Goal: Transaction & Acquisition: Purchase product/service

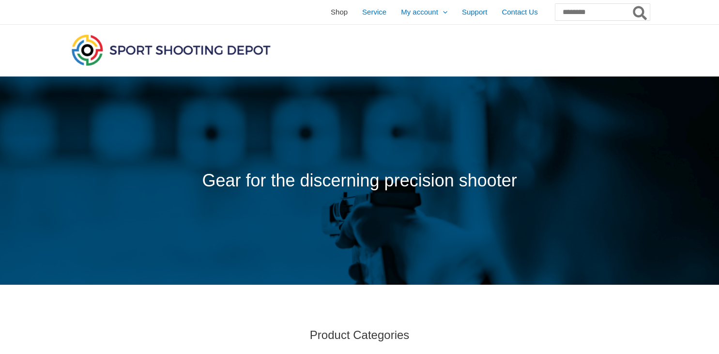
click at [331, 15] on span "Shop" at bounding box center [339, 12] width 17 height 24
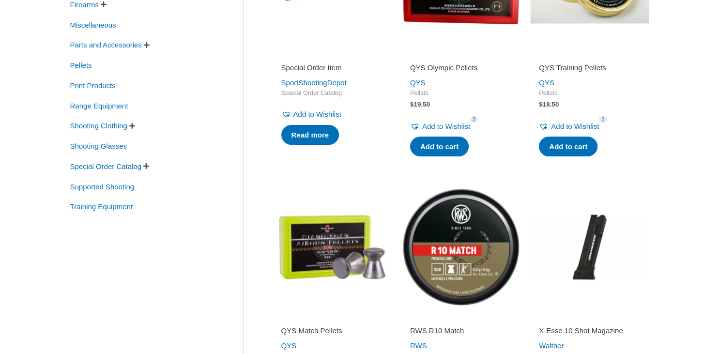
scroll to position [204, 0]
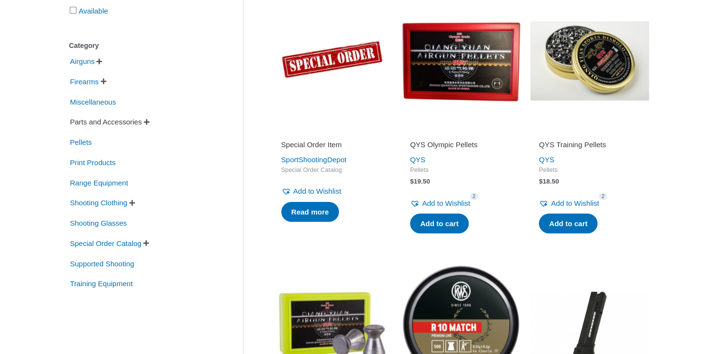
click at [143, 121] on span "Parts and Accessories" at bounding box center [106, 122] width 74 height 16
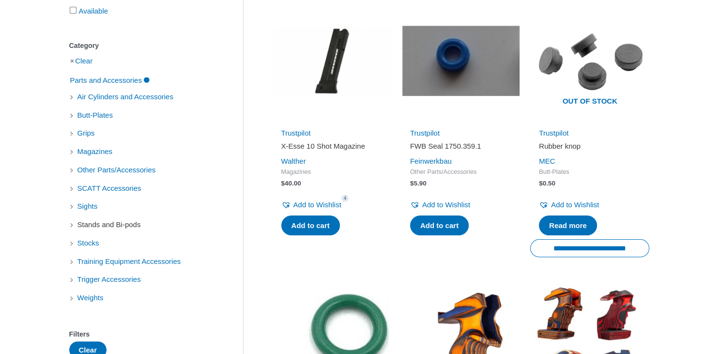
click at [87, 226] on span "Stands and Bi-pods" at bounding box center [108, 224] width 65 height 16
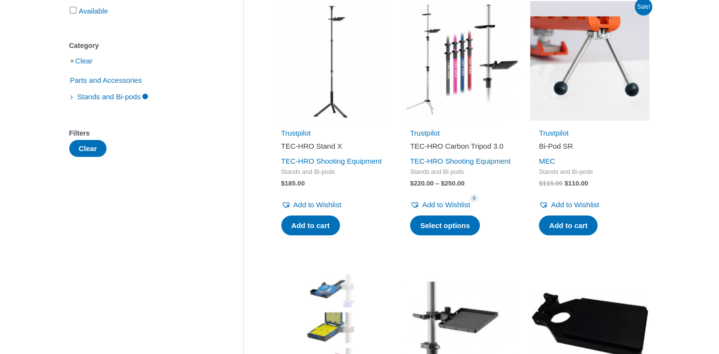
click at [583, 65] on img at bounding box center [589, 60] width 119 height 119
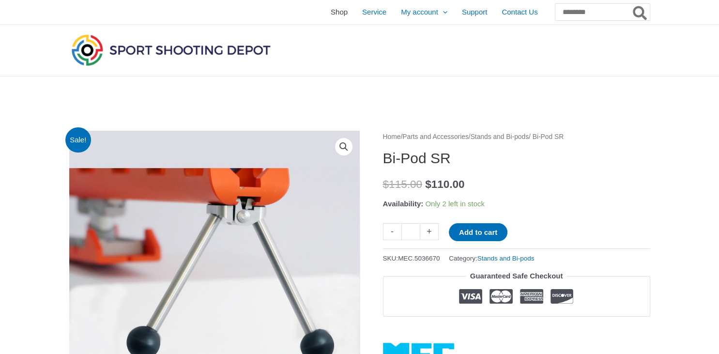
click at [331, 15] on span "Shop" at bounding box center [339, 12] width 17 height 24
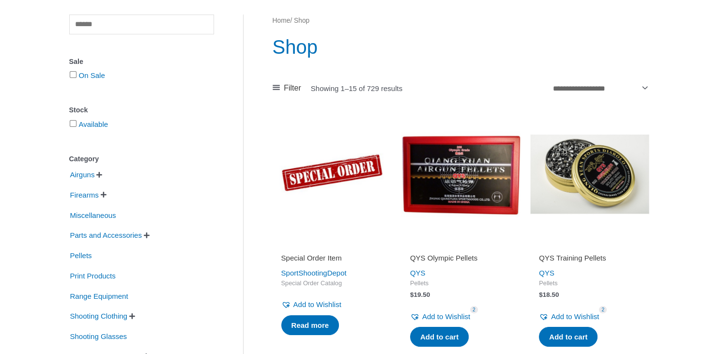
scroll to position [102, 0]
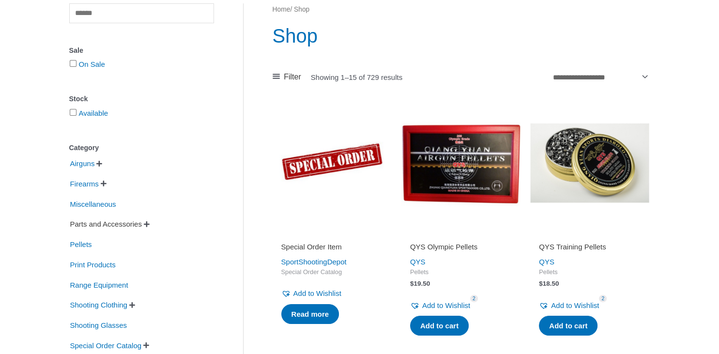
click at [119, 222] on span "Parts and Accessories" at bounding box center [106, 224] width 74 height 16
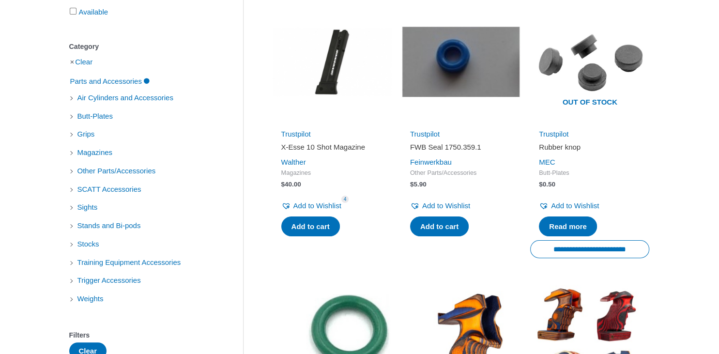
scroll to position [204, 0]
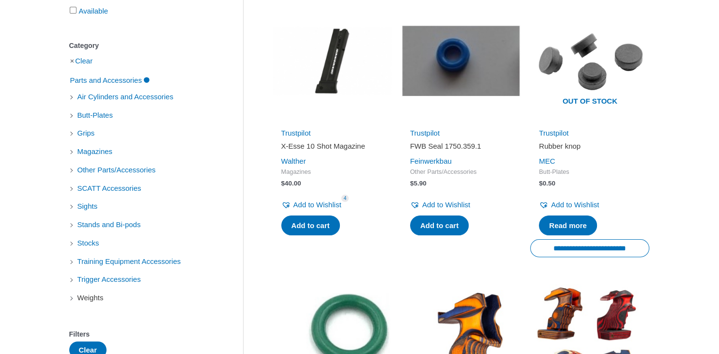
click at [92, 300] on span "Weights" at bounding box center [90, 297] width 28 height 16
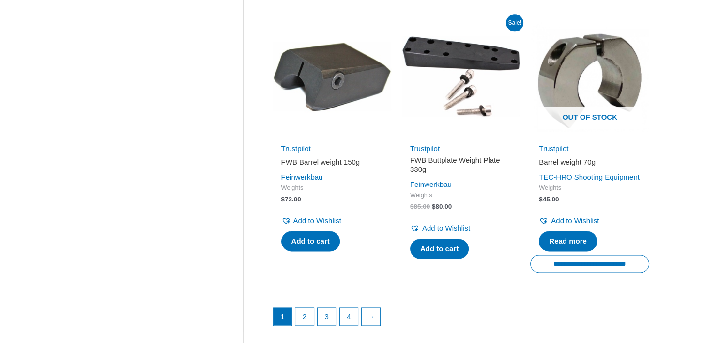
scroll to position [1380, 0]
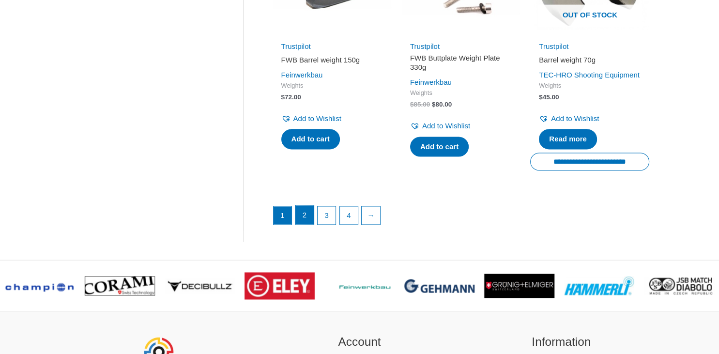
click at [305, 225] on link "2" at bounding box center [304, 214] width 18 height 19
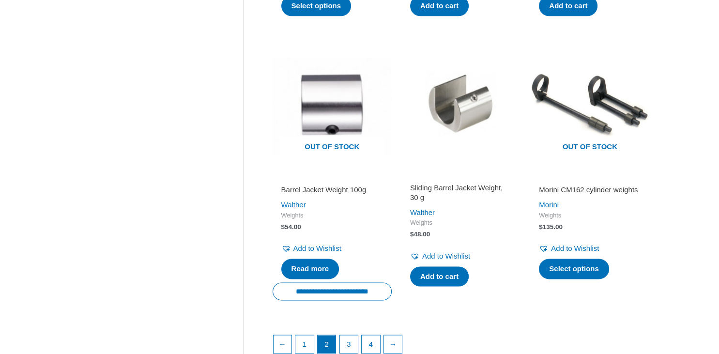
scroll to position [1278, 0]
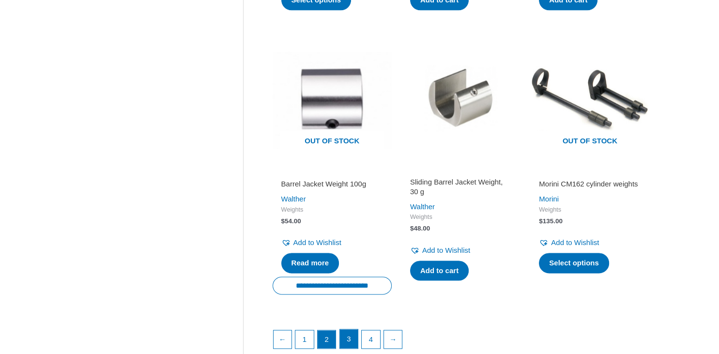
click at [356, 338] on link "3" at bounding box center [349, 338] width 18 height 19
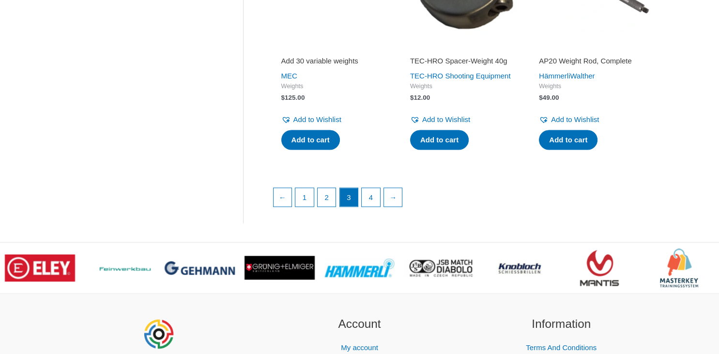
scroll to position [1431, 0]
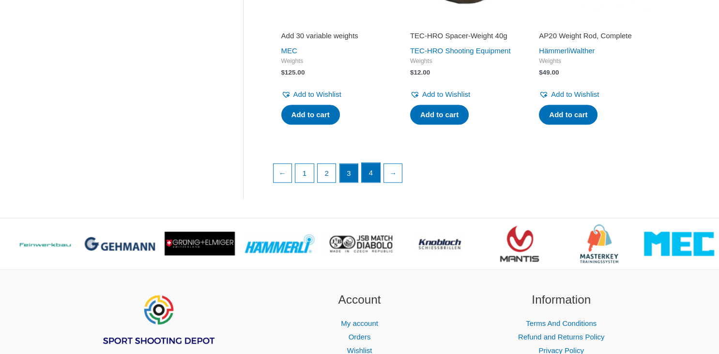
click at [373, 182] on link "4" at bounding box center [371, 172] width 18 height 19
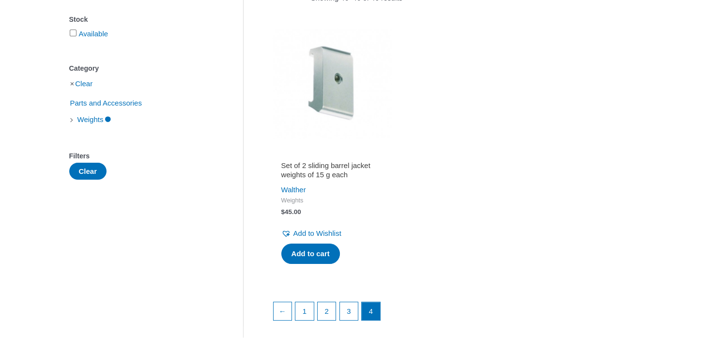
scroll to position [159, 0]
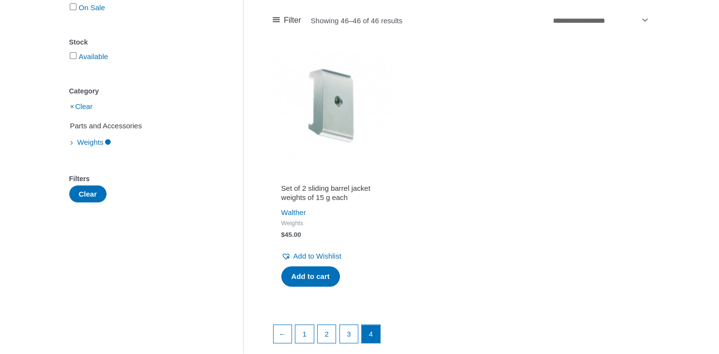
click at [92, 123] on span "Parts and Accessories" at bounding box center [106, 126] width 74 height 16
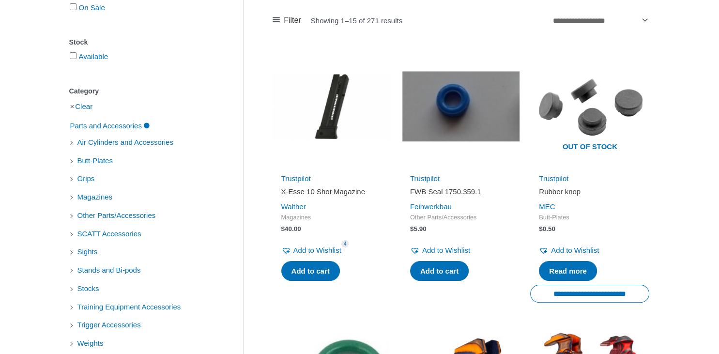
scroll to position [210, 0]
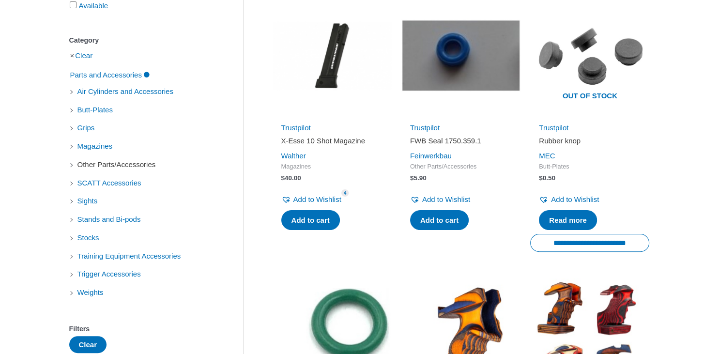
click at [82, 166] on span "Other Parts/Accessories" at bounding box center [116, 164] width 80 height 16
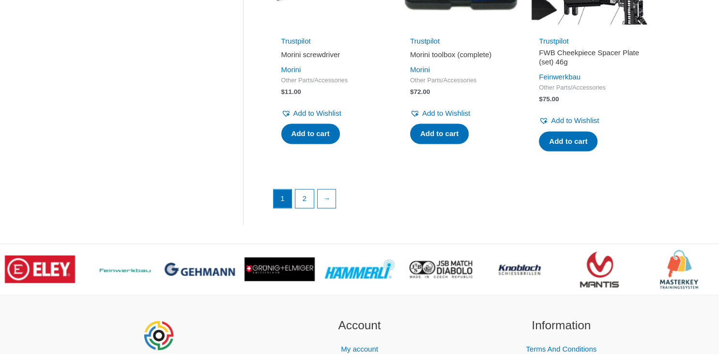
scroll to position [1488, 0]
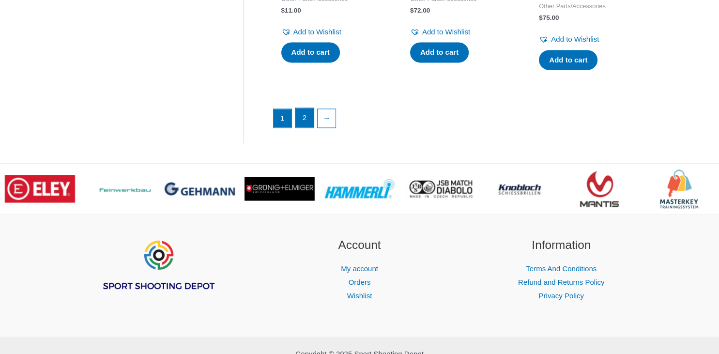
click at [303, 127] on link "2" at bounding box center [304, 117] width 18 height 19
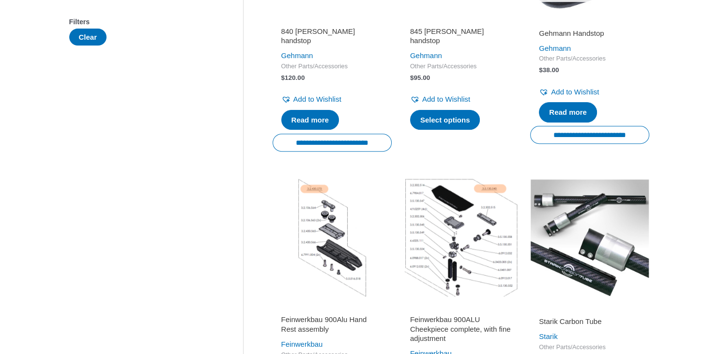
scroll to position [409, 0]
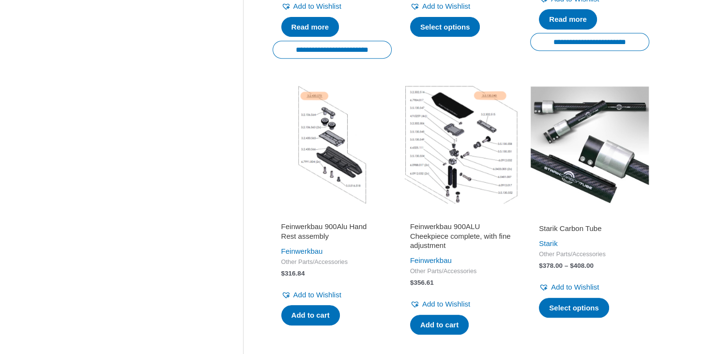
click at [577, 224] on h2 "Starik Carbon Tube" at bounding box center [590, 229] width 102 height 10
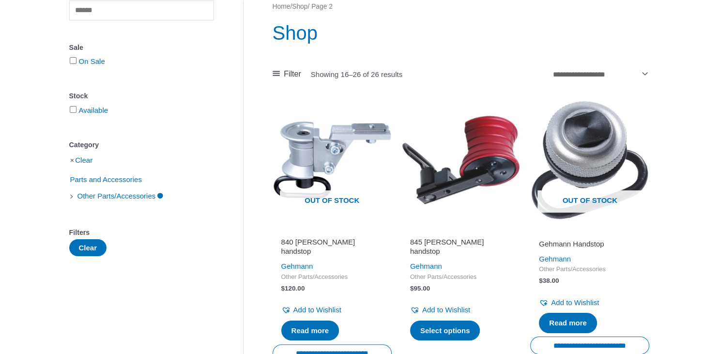
scroll to position [25, 0]
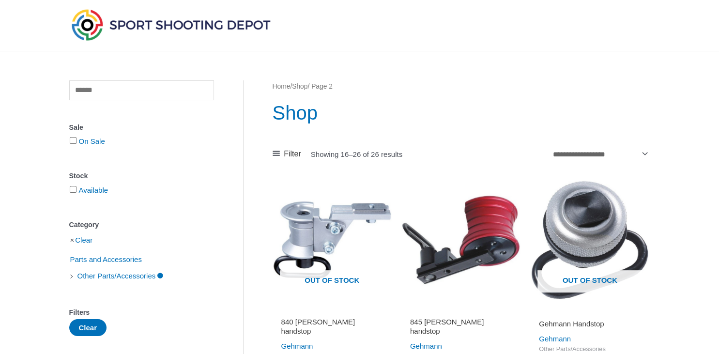
click at [135, 24] on img at bounding box center [170, 25] width 203 height 36
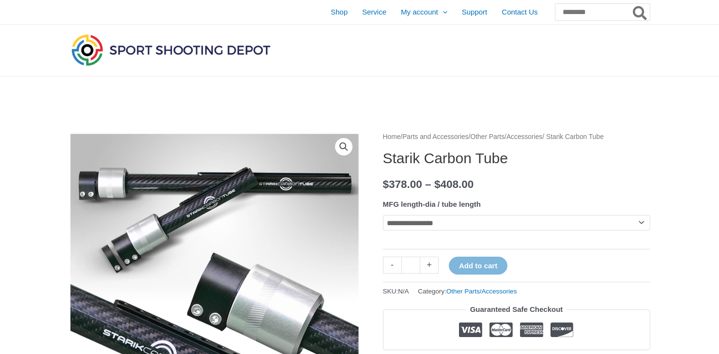
scroll to position [127, 0]
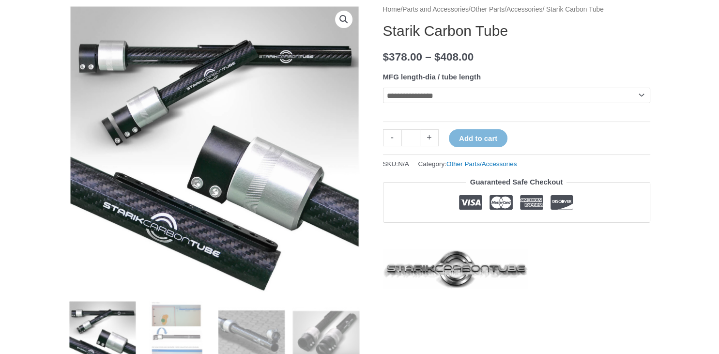
select select "**********"
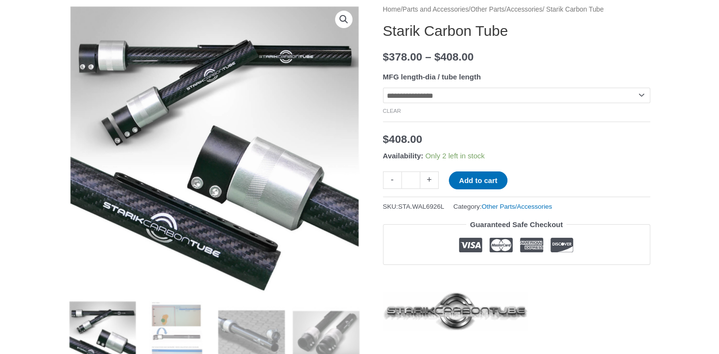
click at [383, 88] on select "**********" at bounding box center [516, 95] width 267 height 15
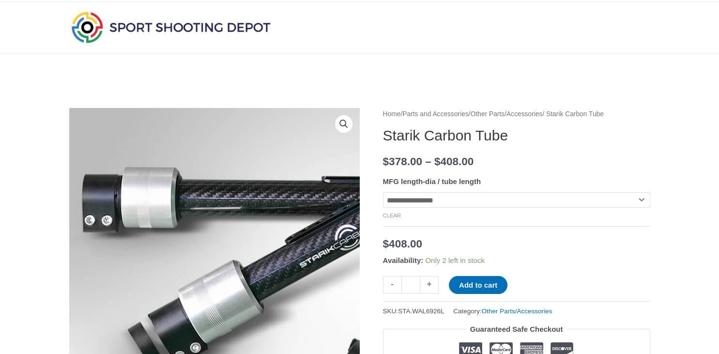
scroll to position [0, 0]
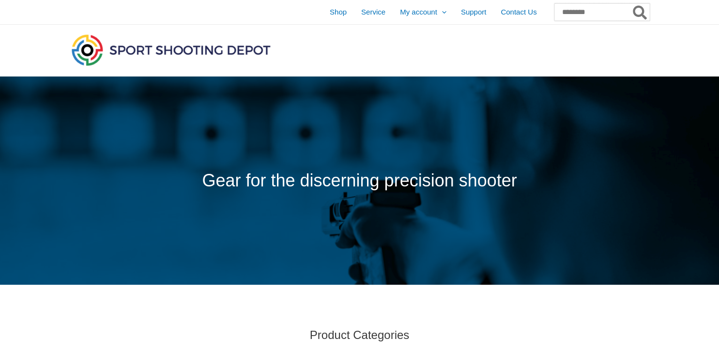
click at [566, 13] on input "Search for:" at bounding box center [601, 11] width 95 height 17
type input "**********"
click at [631, 3] on button "Search" at bounding box center [640, 11] width 19 height 17
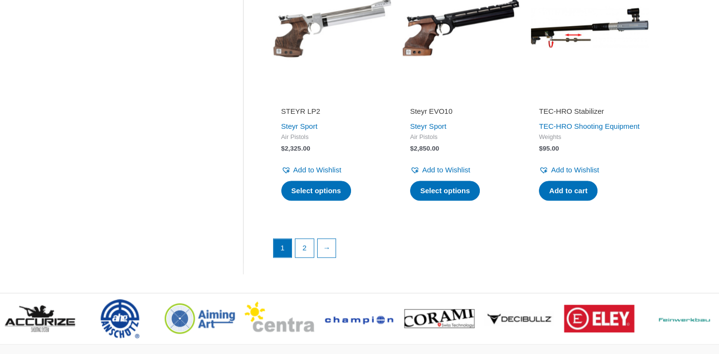
scroll to position [1329, 0]
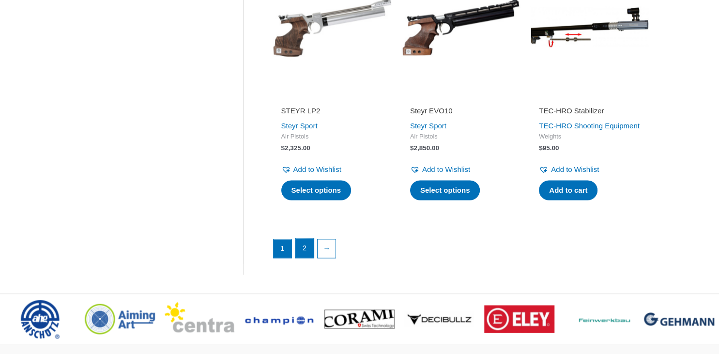
click at [304, 258] on link "2" at bounding box center [304, 247] width 18 height 19
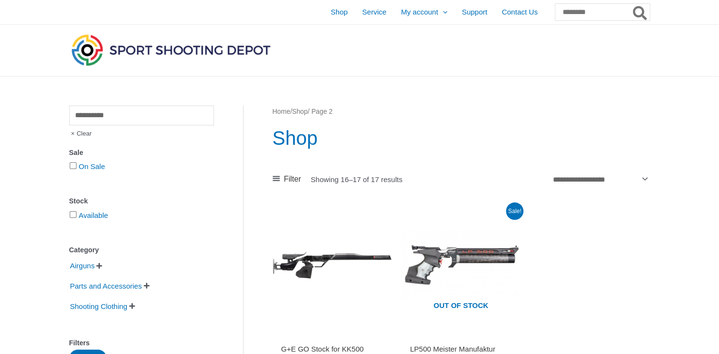
click at [187, 46] on img at bounding box center [170, 50] width 203 height 36
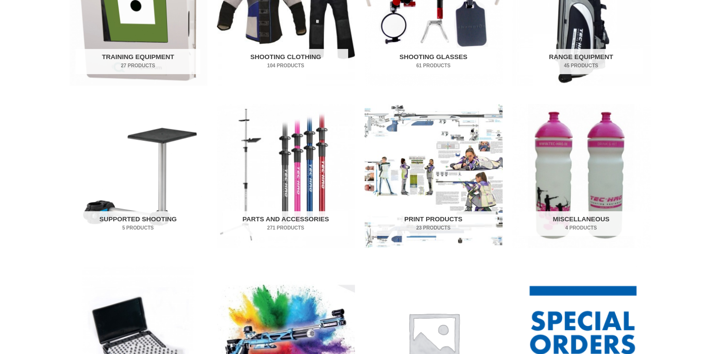
scroll to position [409, 0]
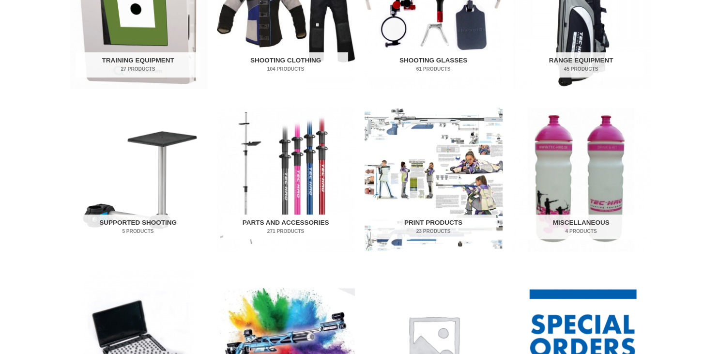
click at [286, 156] on img "Visit product category Parts and Accessories" at bounding box center [286, 179] width 138 height 144
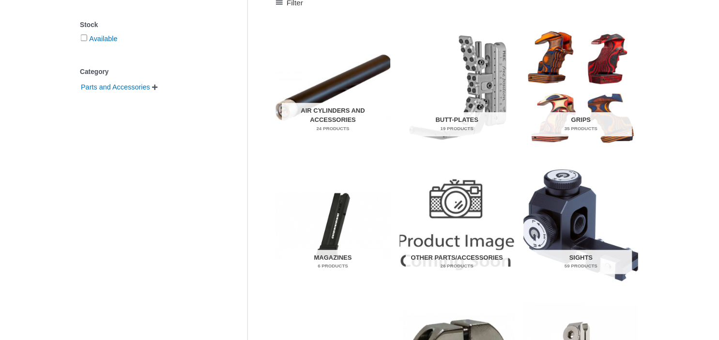
scroll to position [204, 0]
